Goal: Task Accomplishment & Management: Manage account settings

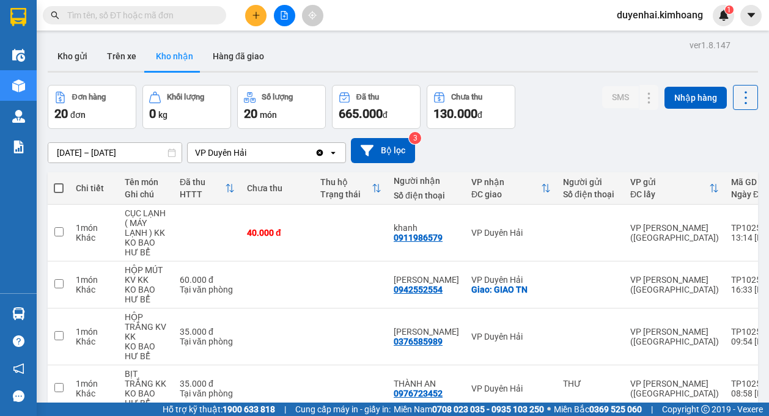
click at [252, 12] on icon "plus" at bounding box center [256, 15] width 9 height 9
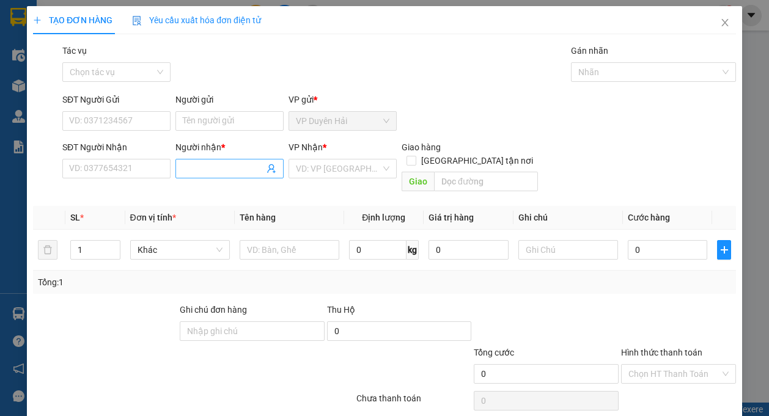
click at [223, 167] on input "Người nhận *" at bounding box center [223, 168] width 81 height 13
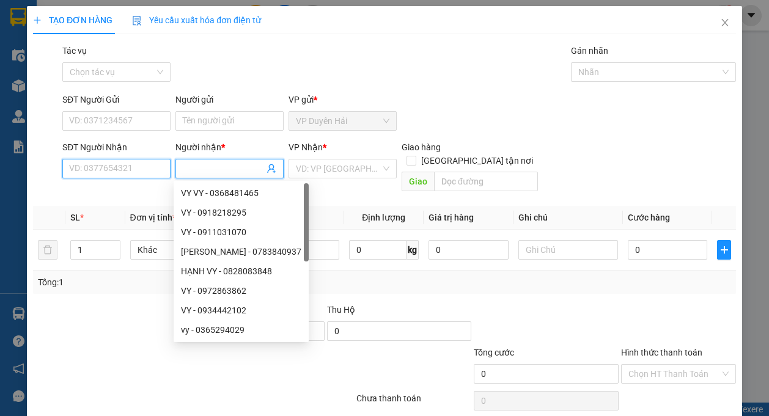
drag, startPoint x: 139, startPoint y: 170, endPoint x: 136, endPoint y: 162, distance: 9.3
click at [137, 166] on input "SĐT Người Nhận" at bounding box center [116, 169] width 108 height 20
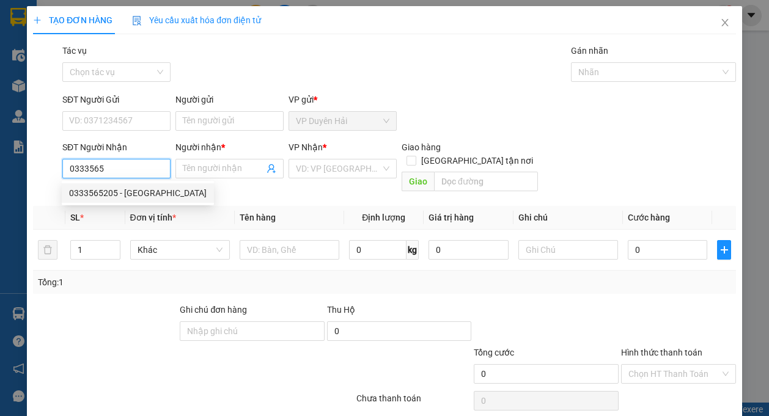
click at [129, 190] on div "0333565205 - [GEOGRAPHIC_DATA]" at bounding box center [137, 192] width 137 height 13
type input "0333565205"
type input "[GEOGRAPHIC_DATA]"
type input "35.000"
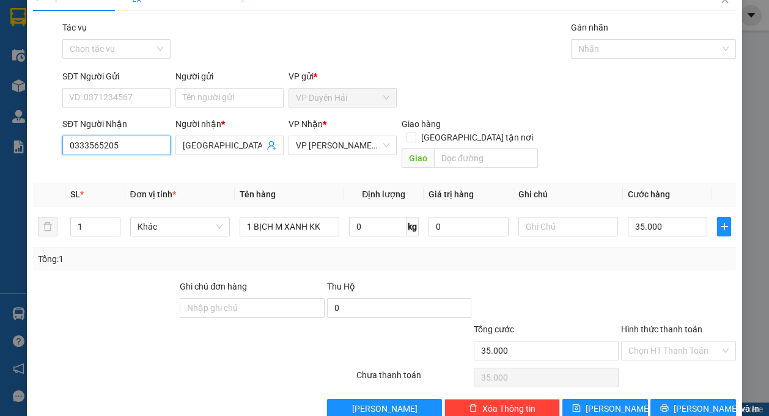
scroll to position [36, 0]
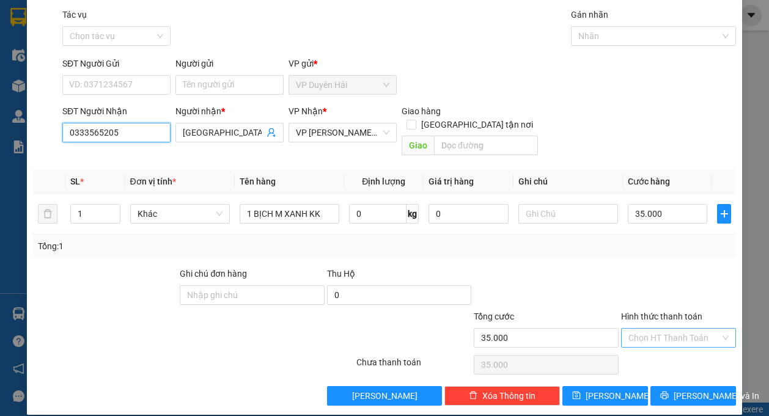
type input "0333565205"
click at [670, 329] on input "Hình thức thanh toán" at bounding box center [674, 338] width 92 height 18
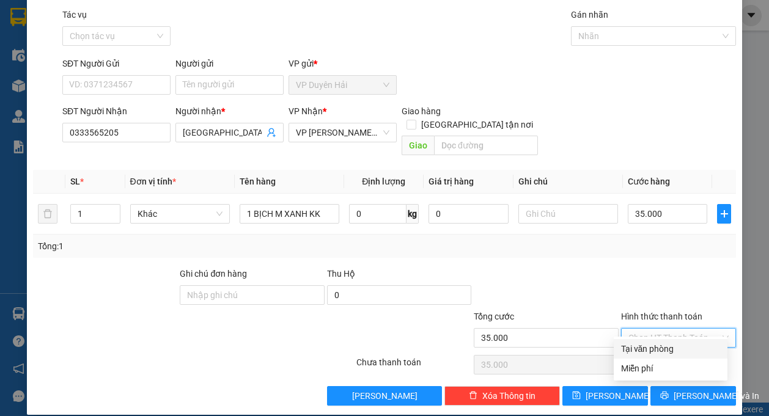
click at [664, 354] on div "Tại văn phòng" at bounding box center [670, 348] width 99 height 13
type input "0"
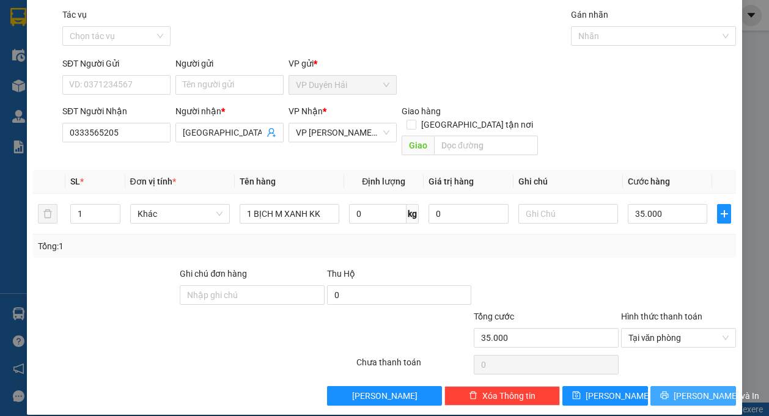
click at [675, 389] on span "[PERSON_NAME] và In" at bounding box center [716, 395] width 86 height 13
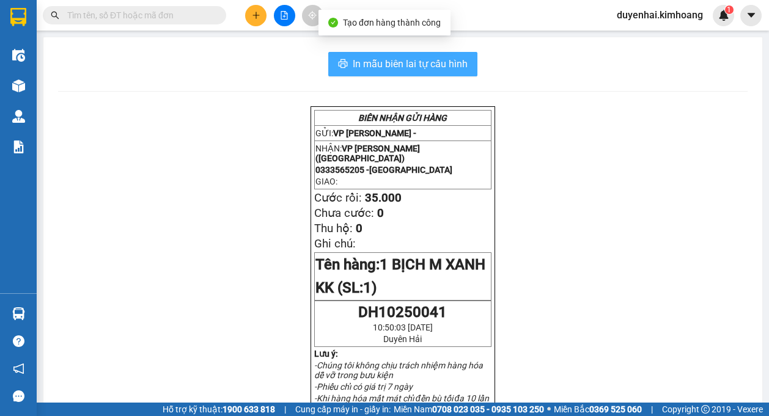
drag, startPoint x: 415, startPoint y: 58, endPoint x: 416, endPoint y: 65, distance: 6.8
click at [416, 63] on span "In mẫu biên lai tự cấu hình" at bounding box center [410, 63] width 115 height 15
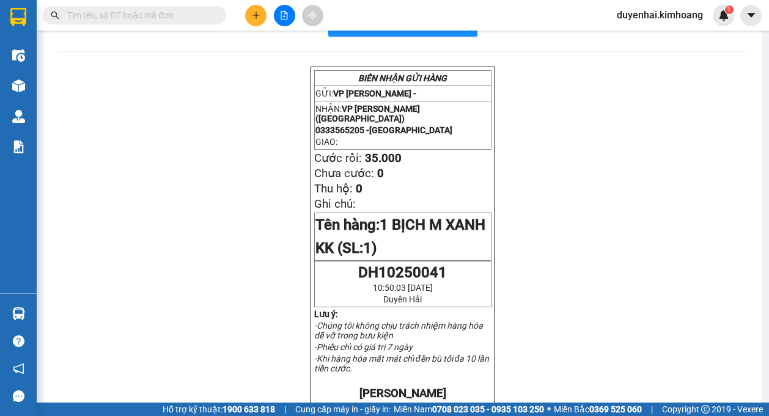
scroll to position [61, 0]
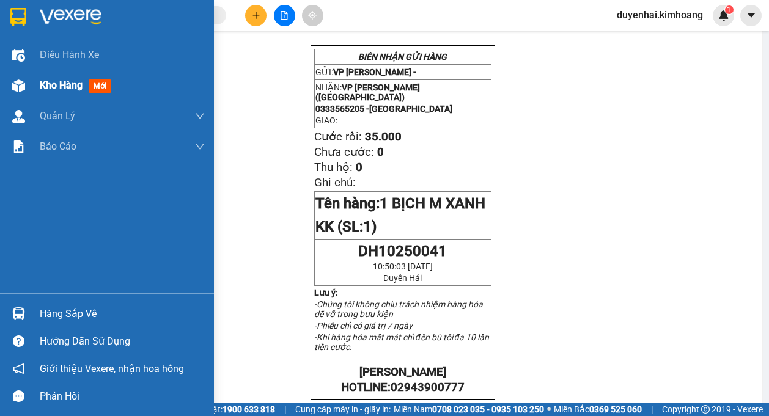
click at [60, 87] on span "Kho hàng" at bounding box center [61, 85] width 43 height 12
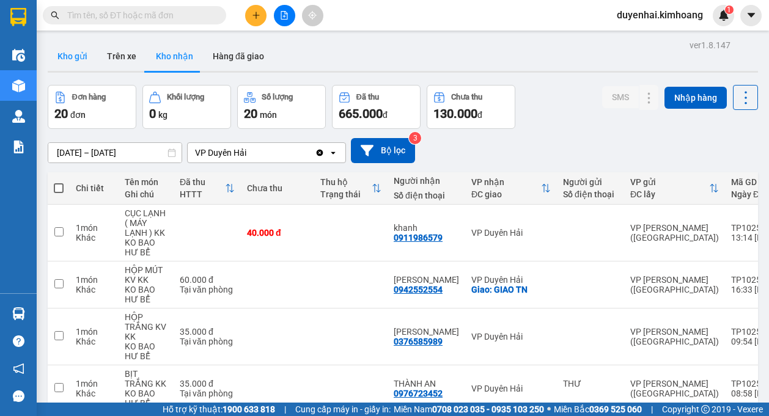
click at [75, 62] on button "Kho gửi" at bounding box center [72, 56] width 49 height 29
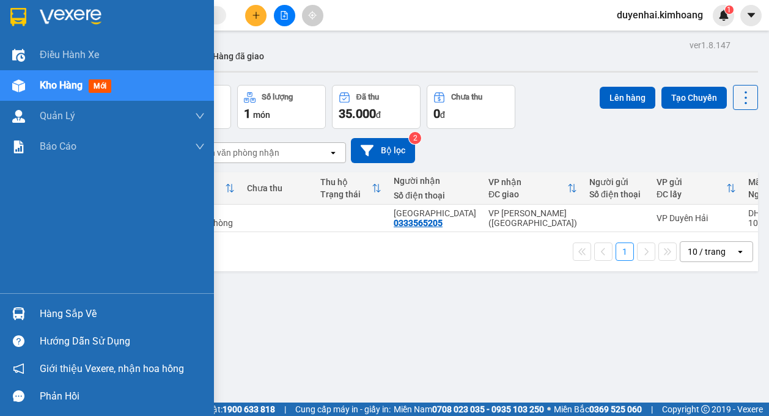
click at [63, 312] on div "Hàng sắp về" at bounding box center [122, 314] width 165 height 18
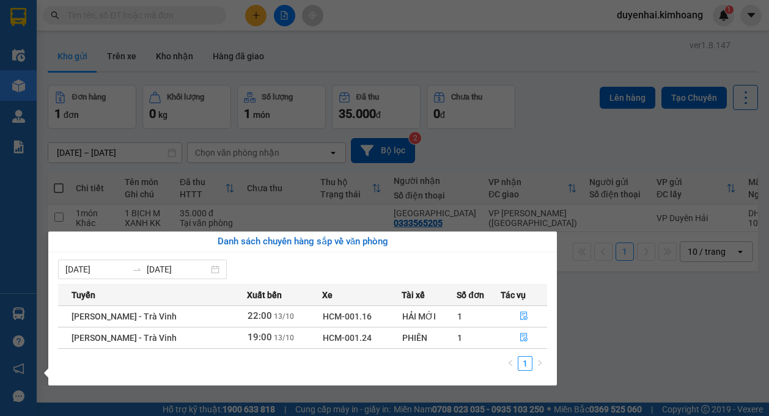
click at [590, 298] on section "Kết quả tìm kiếm ( 7983 ) Bộ lọc Mã ĐH Trạng thái Món hàng Thu hộ Tổng cước Chư…" at bounding box center [384, 208] width 769 height 416
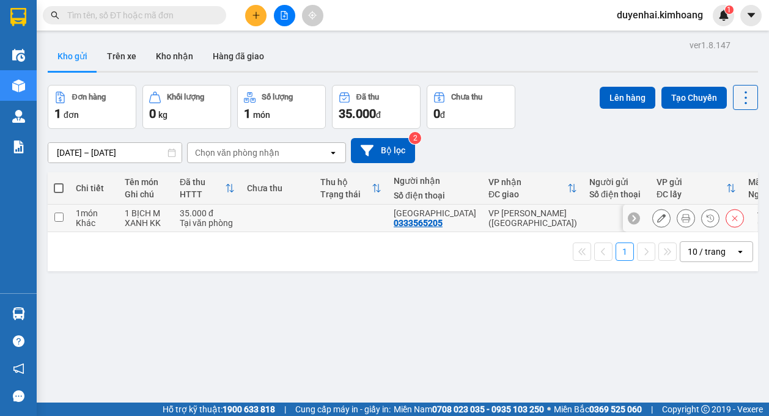
click at [59, 219] on input "checkbox" at bounding box center [58, 217] width 9 height 9
checkbox input "true"
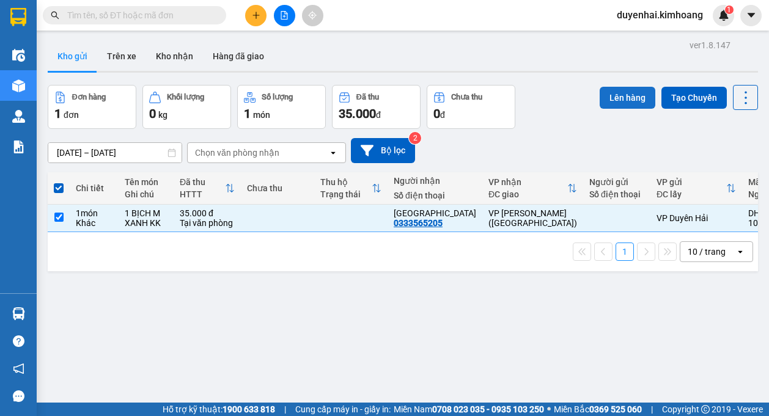
click at [620, 98] on button "Lên hàng" at bounding box center [627, 98] width 56 height 22
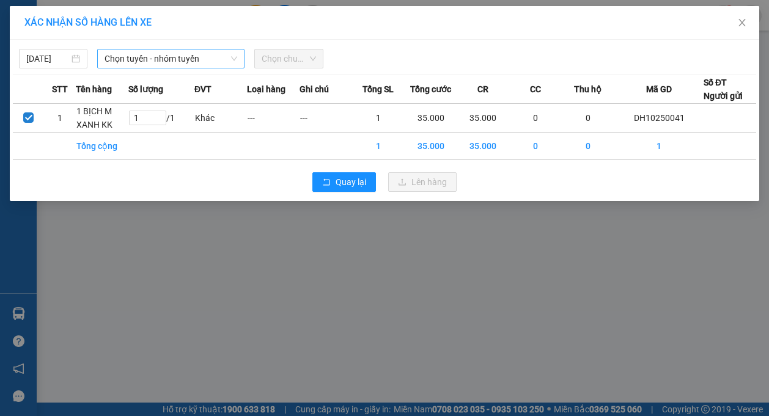
click at [166, 59] on span "Chọn tuyến - nhóm tuyến" at bounding box center [170, 58] width 133 height 18
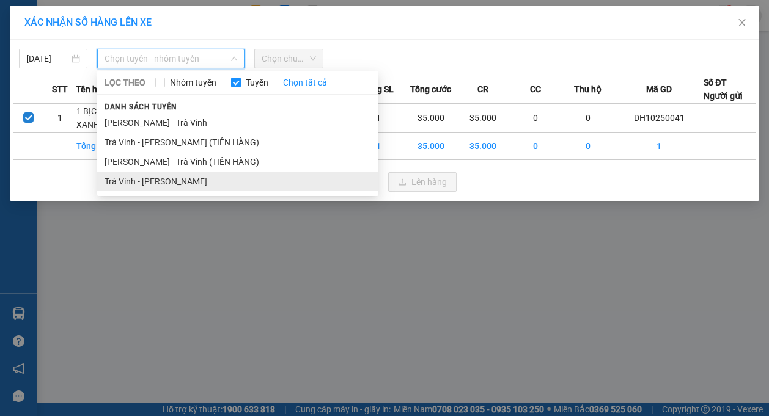
click at [170, 178] on li "Trà Vinh - [PERSON_NAME]" at bounding box center [237, 182] width 281 height 20
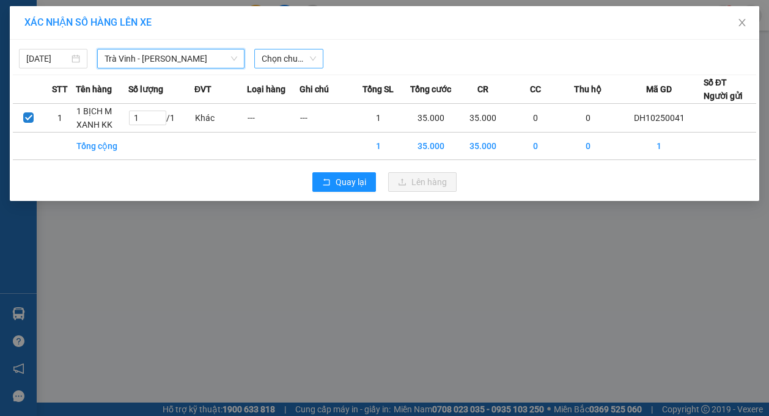
click at [287, 62] on span "Chọn chuyến" at bounding box center [289, 58] width 54 height 18
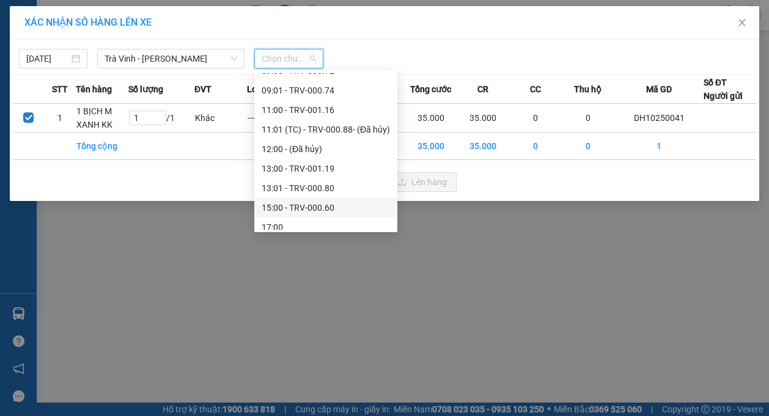
scroll to position [352, 0]
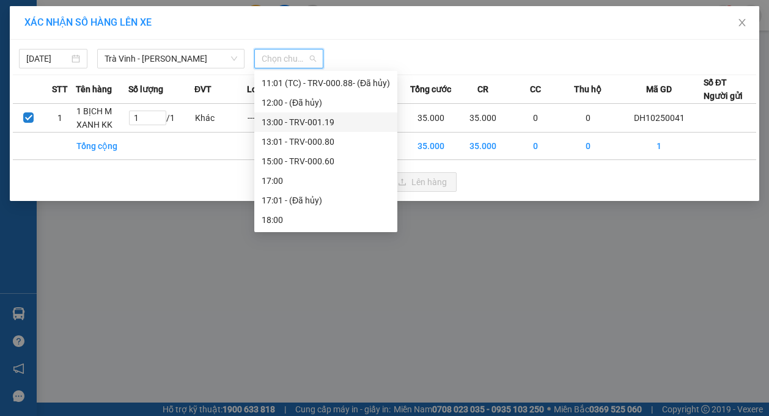
click at [287, 117] on div "13:00 - TRV-001.19" at bounding box center [326, 121] width 128 height 13
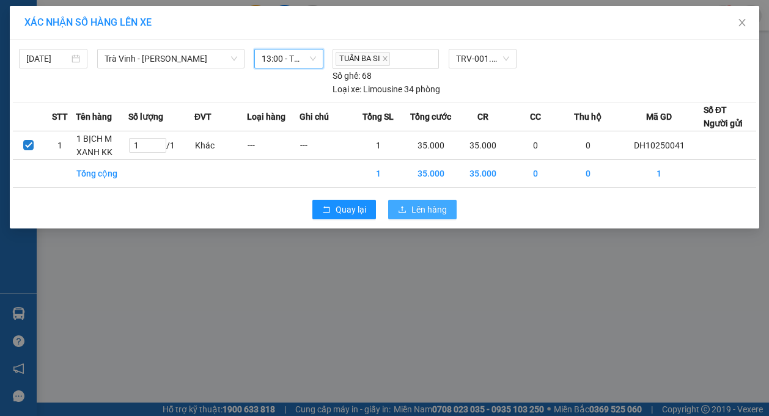
click at [437, 212] on span "Lên hàng" at bounding box center [428, 209] width 35 height 13
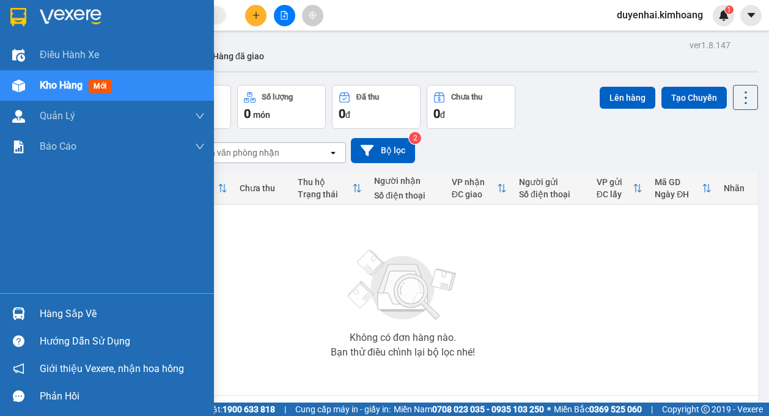
click at [57, 321] on div "Hàng sắp về" at bounding box center [122, 314] width 165 height 18
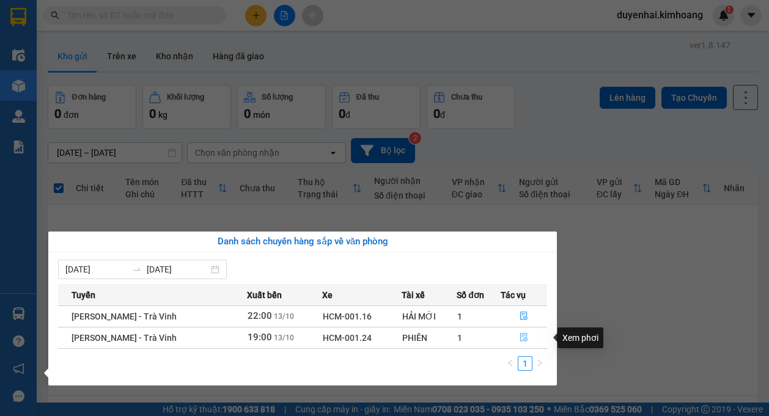
click at [520, 337] on icon "file-done" at bounding box center [523, 337] width 9 height 9
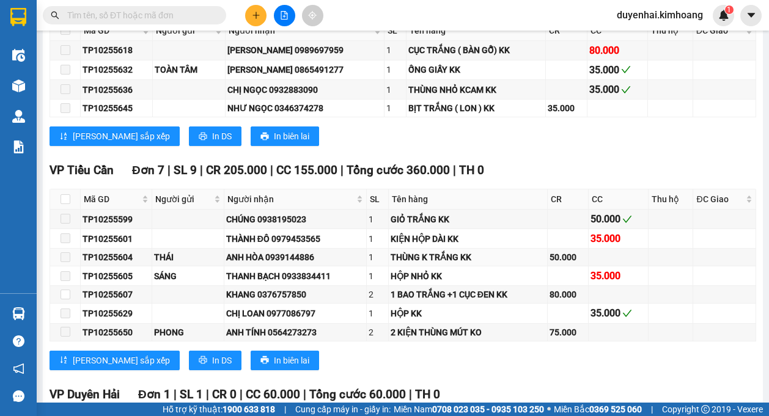
scroll to position [1833, 0]
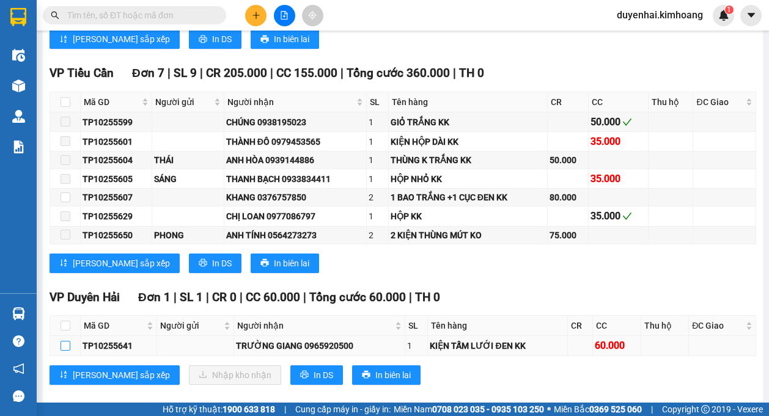
click at [67, 341] on input "checkbox" at bounding box center [65, 346] width 10 height 10
checkbox input "true"
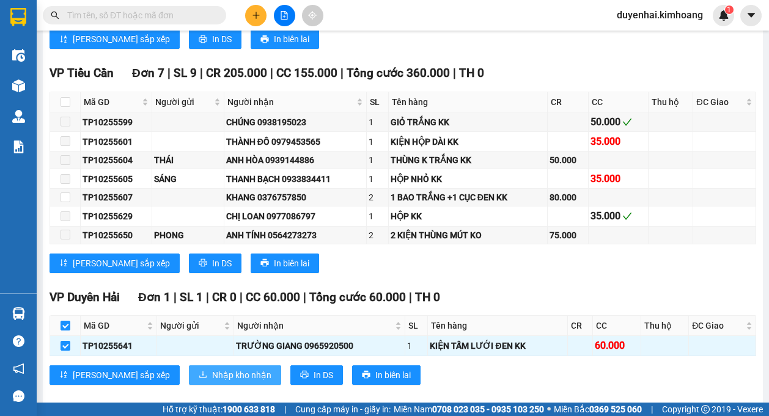
click at [212, 368] on span "Nhập kho nhận" at bounding box center [241, 374] width 59 height 13
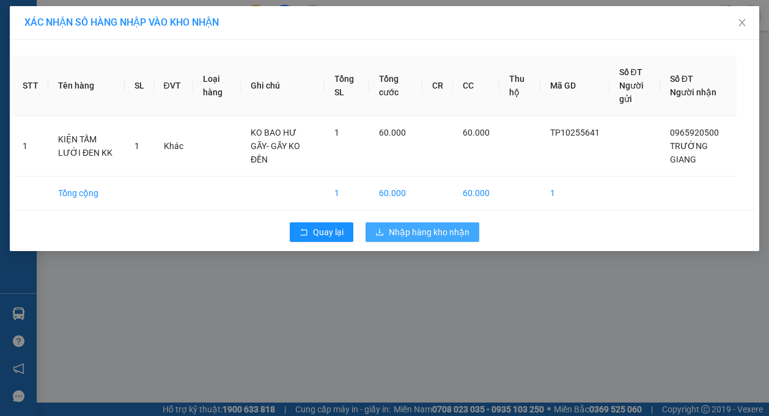
click at [447, 231] on span "Nhập hàng kho nhận" at bounding box center [429, 231] width 81 height 13
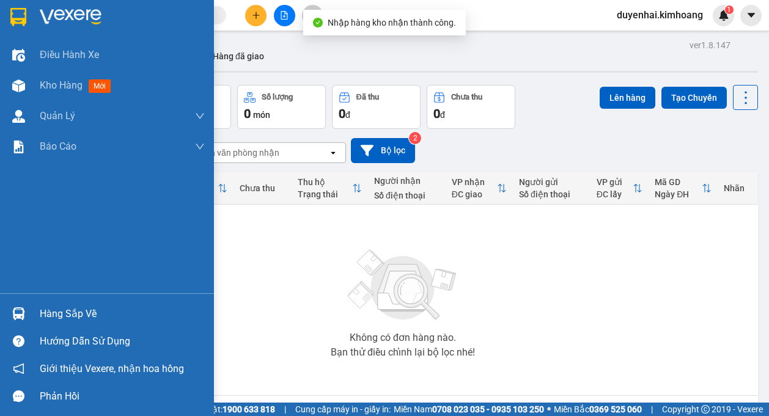
click at [76, 313] on div "Hàng sắp về" at bounding box center [122, 314] width 165 height 18
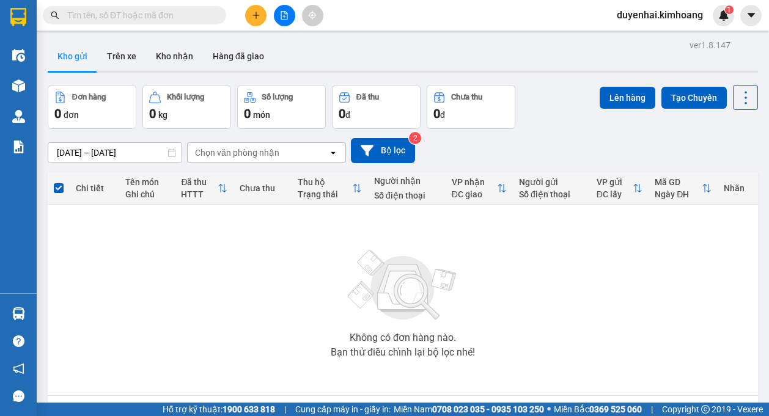
click at [642, 293] on section "Kết quả tìm kiếm ( 7983 ) Bộ lọc Mã ĐH Trạng thái Món hàng Thu hộ Tổng cước Chư…" at bounding box center [384, 208] width 769 height 416
click at [190, 64] on button "Kho nhận" at bounding box center [174, 56] width 57 height 29
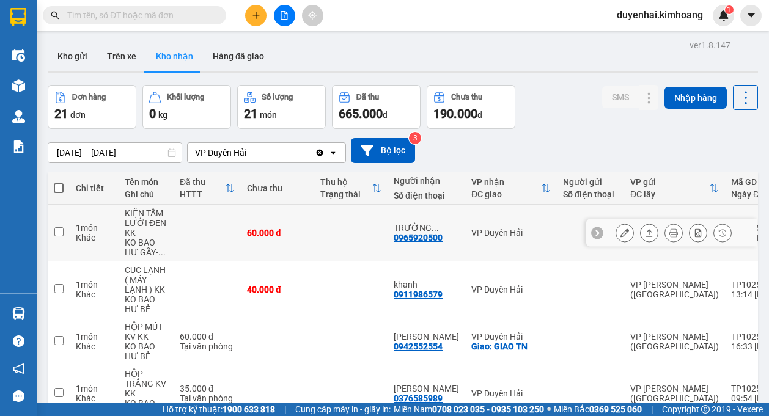
click at [620, 232] on icon at bounding box center [624, 233] width 9 height 9
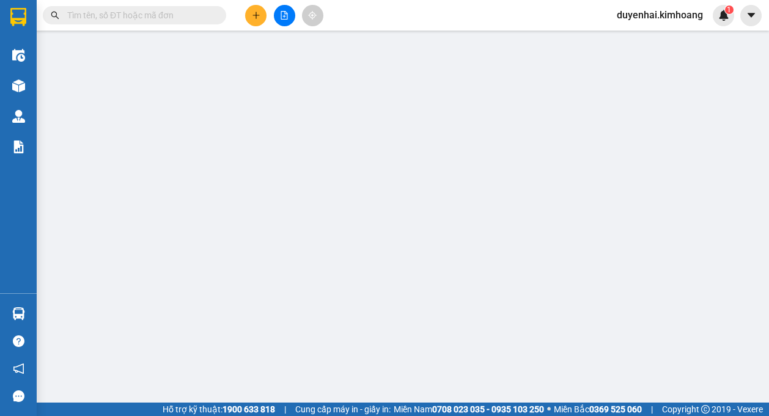
type input "0965920500"
type input "TRƯỜNG GIANG"
type input "60.000"
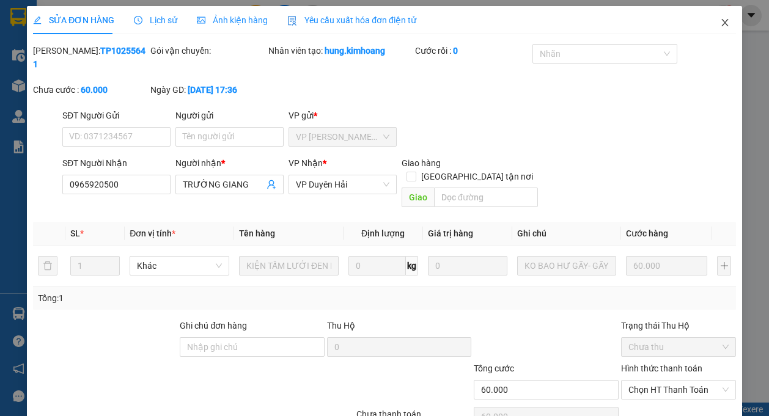
click at [720, 26] on icon "close" at bounding box center [725, 23] width 10 height 10
